Goal: Use online tool/utility: Utilize a website feature to perform a specific function

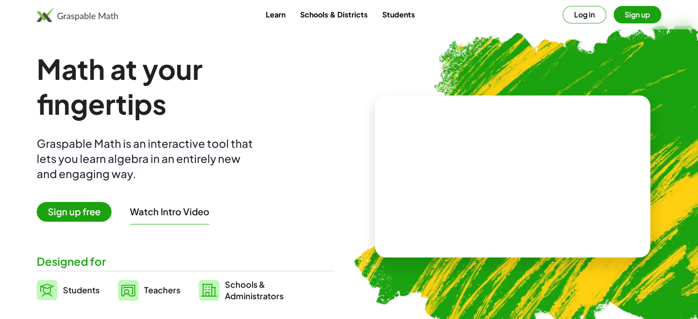
click at [161, 293] on span "Teachers" at bounding box center [162, 289] width 36 height 11
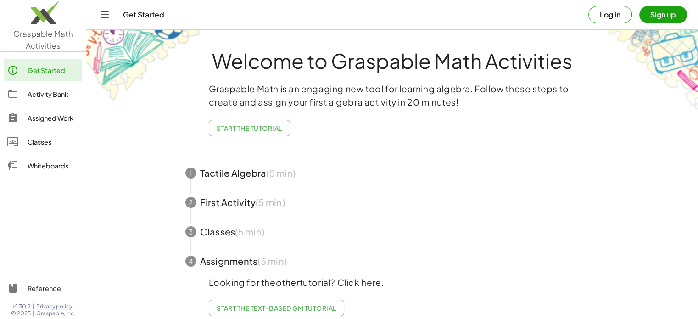
click at [244, 181] on span "button" at bounding box center [392, 172] width 436 height 29
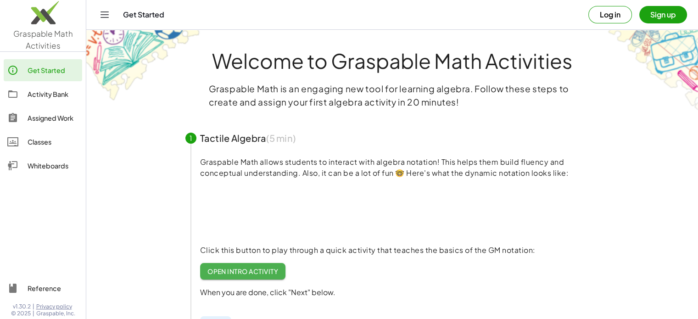
click at [235, 268] on span "Open Intro Activity" at bounding box center [242, 271] width 71 height 8
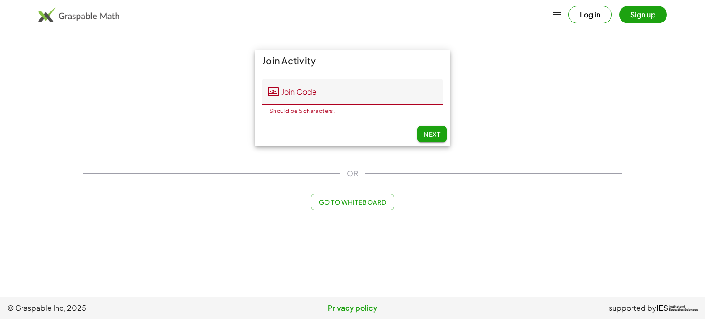
click at [590, 5] on div "Log in Sign up" at bounding box center [352, 15] width 702 height 22
click at [589, 17] on button "Log in" at bounding box center [590, 14] width 44 height 17
click at [63, 14] on img at bounding box center [78, 14] width 81 height 15
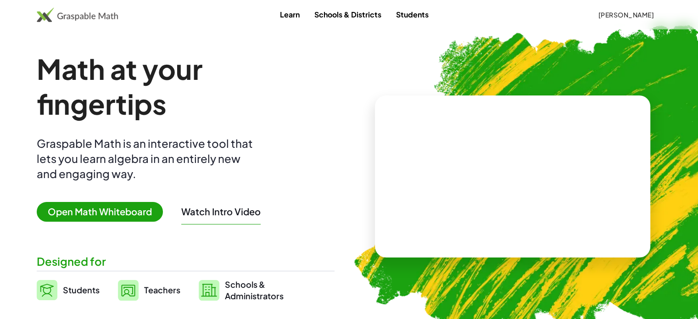
click at [284, 10] on link "Learn" at bounding box center [289, 14] width 34 height 17
click at [102, 213] on span "Open Math Whiteboard" at bounding box center [100, 212] width 126 height 20
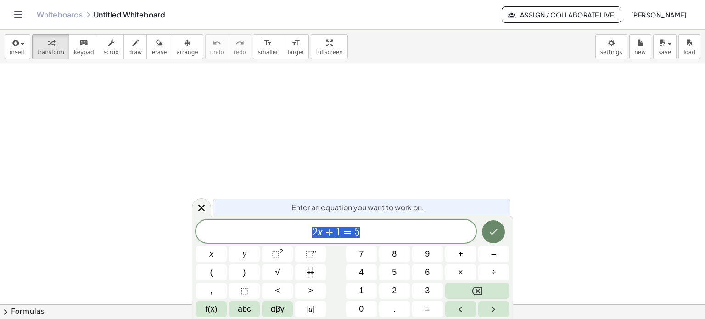
click at [494, 228] on icon "Done" at bounding box center [493, 231] width 11 height 11
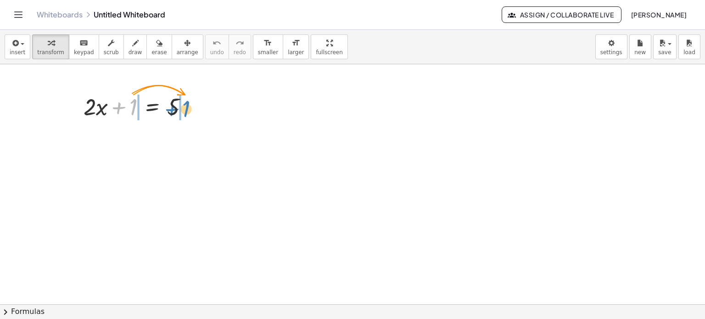
drag, startPoint x: 127, startPoint y: 108, endPoint x: 179, endPoint y: 110, distance: 52.8
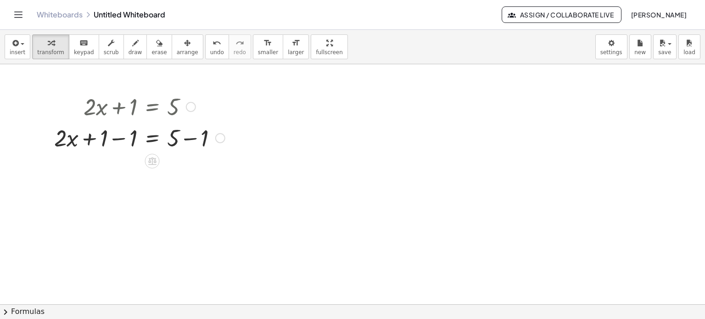
click at [189, 139] on div at bounding box center [140, 137] width 180 height 31
click at [118, 172] on div at bounding box center [140, 168] width 180 height 31
drag, startPoint x: 123, startPoint y: 170, endPoint x: 188, endPoint y: 178, distance: 65.6
click at [188, 178] on div at bounding box center [140, 168] width 180 height 31
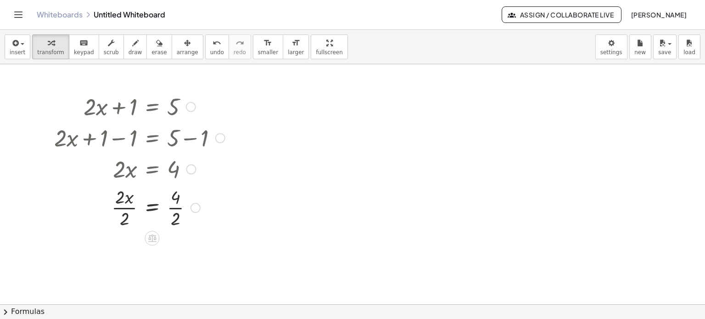
click at [179, 208] on div at bounding box center [140, 207] width 180 height 46
drag, startPoint x: 126, startPoint y: 204, endPoint x: 123, endPoint y: 248, distance: 44.1
click at [152, 107] on div "+ · 2 · x + 1 = 5 + · 2 · x + 1 − 1 = + 5 − 1 + · 2 · x + 1 − 1 = 4 + · 2 · x +…" at bounding box center [152, 107] width 0 height 0
click at [123, 248] on div at bounding box center [140, 253] width 180 height 46
